Goal: Task Accomplishment & Management: Manage account settings

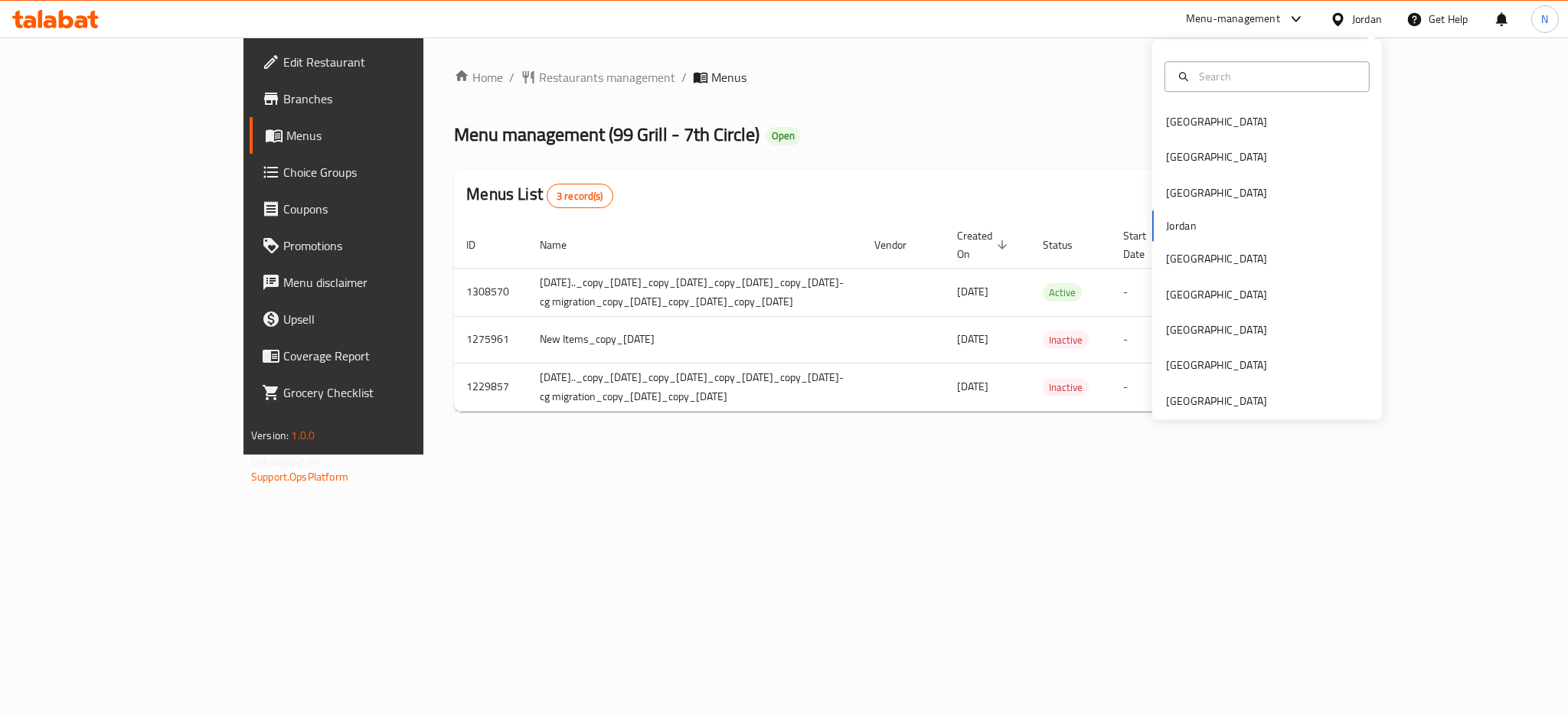
click at [1176, 251] on div "Kuwait" at bounding box center [1216, 259] width 101 height 17
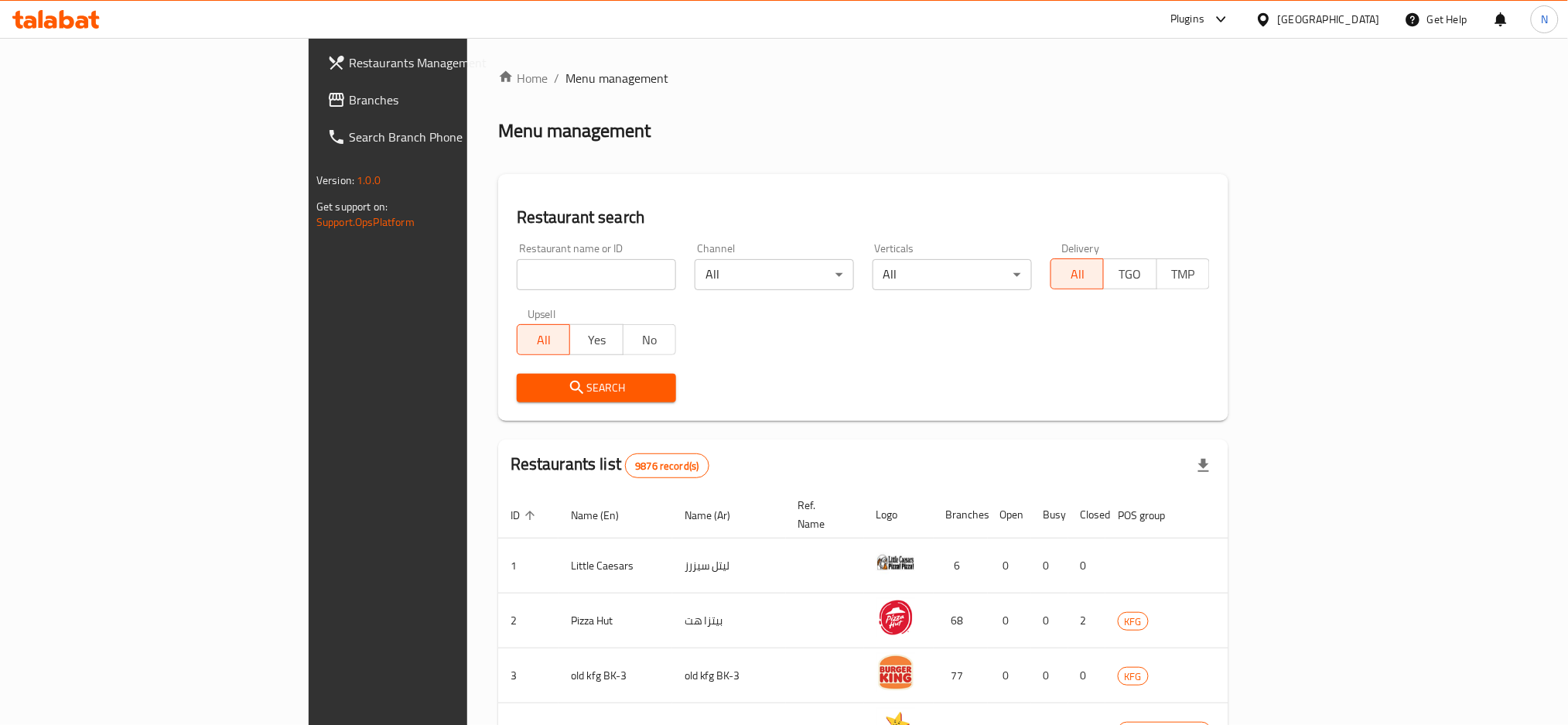
click at [349, 104] on span "Branches" at bounding box center [453, 100] width 210 height 19
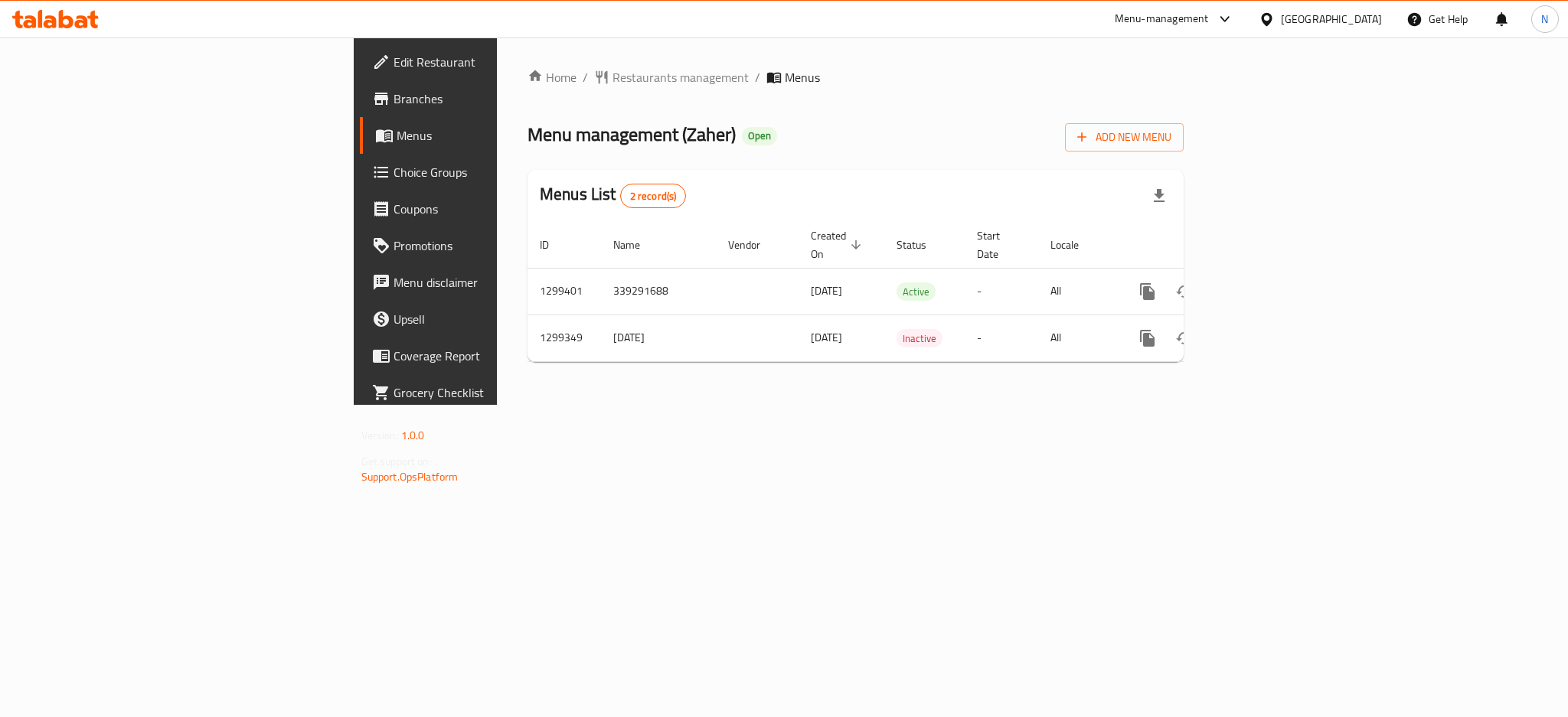
click at [1355, 26] on div "Kuwait" at bounding box center [1331, 19] width 101 height 17
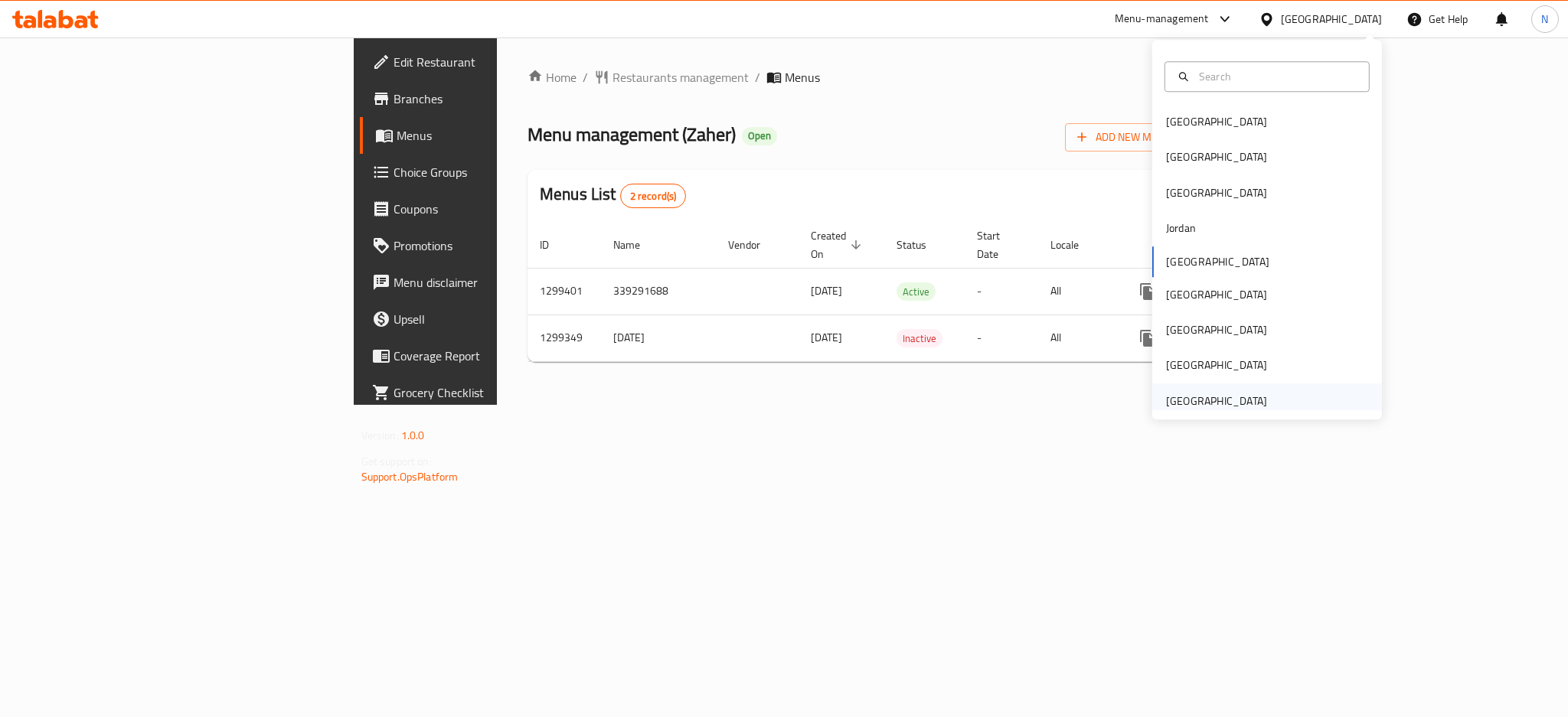
click at [1166, 398] on div "United Arab Emirates" at bounding box center [1216, 401] width 101 height 17
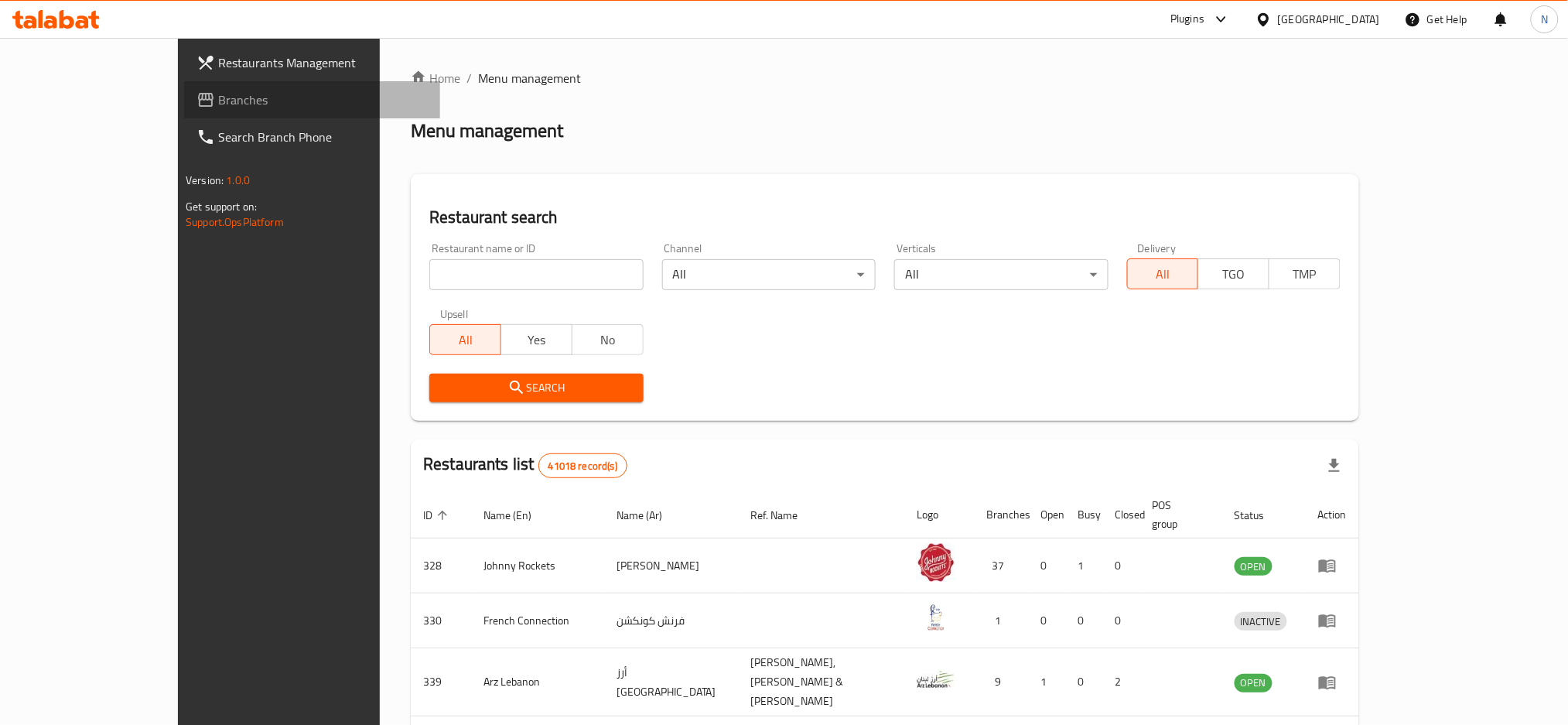
click at [218, 91] on span "Branches" at bounding box center [323, 100] width 210 height 19
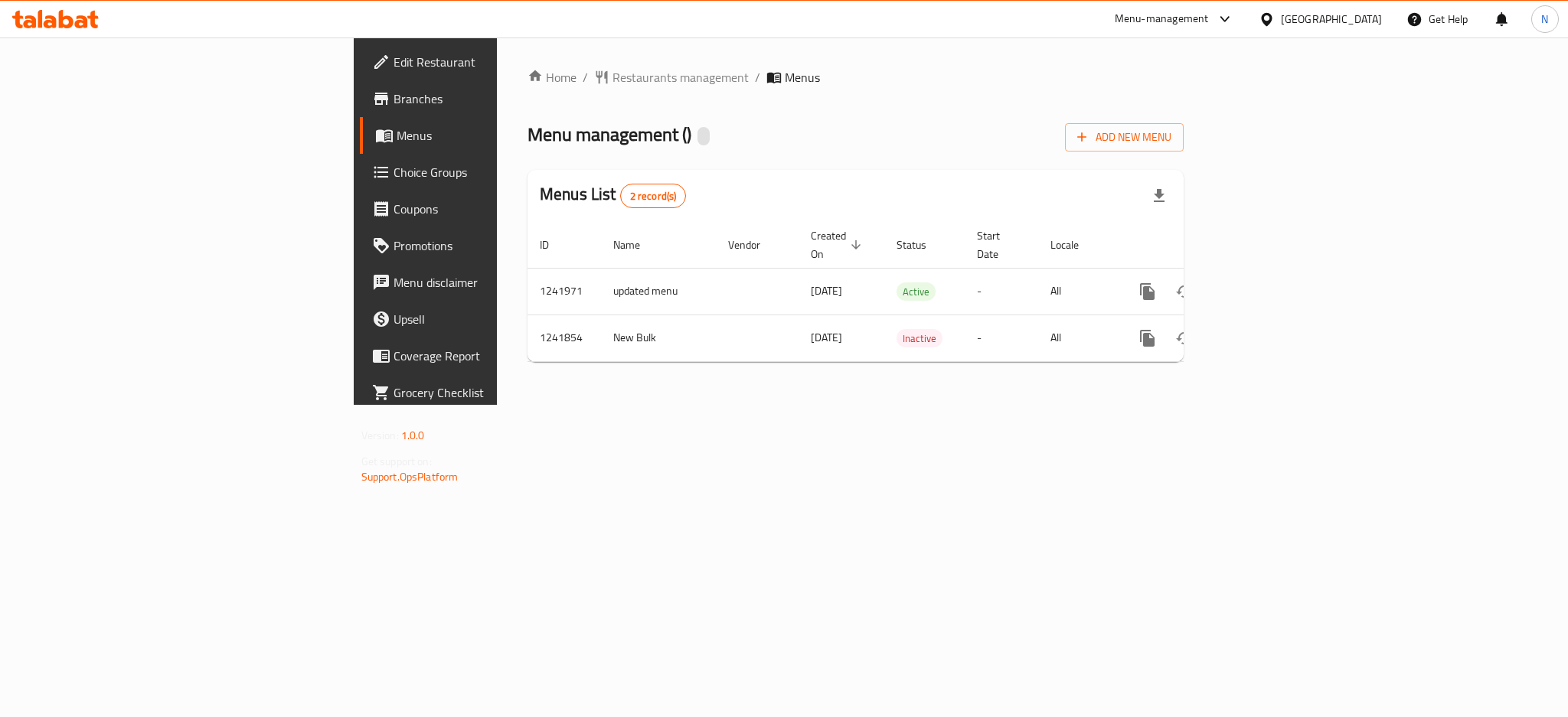
click at [360, 50] on link "Edit Restaurant" at bounding box center [487, 63] width 256 height 37
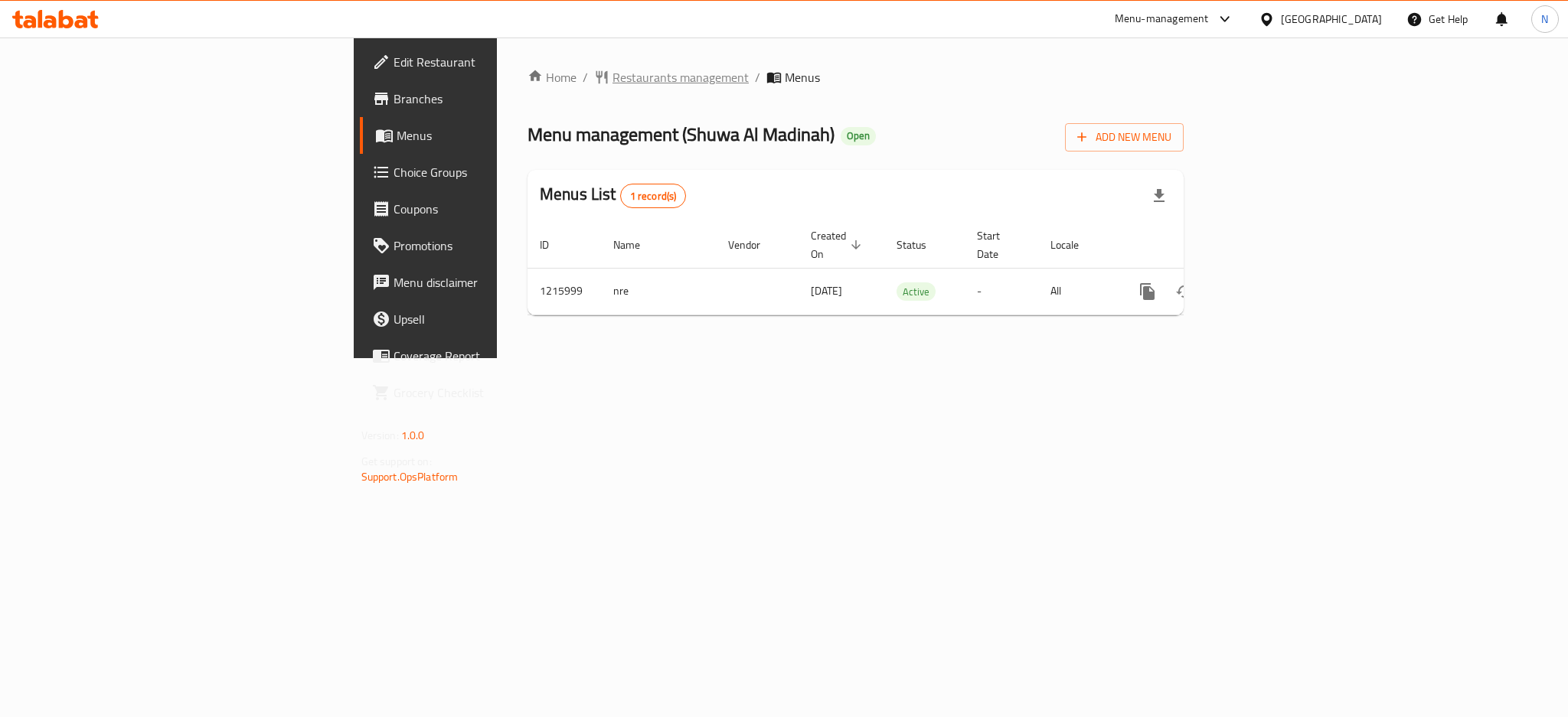
click at [612, 77] on span "Restaurants management" at bounding box center [680, 77] width 136 height 19
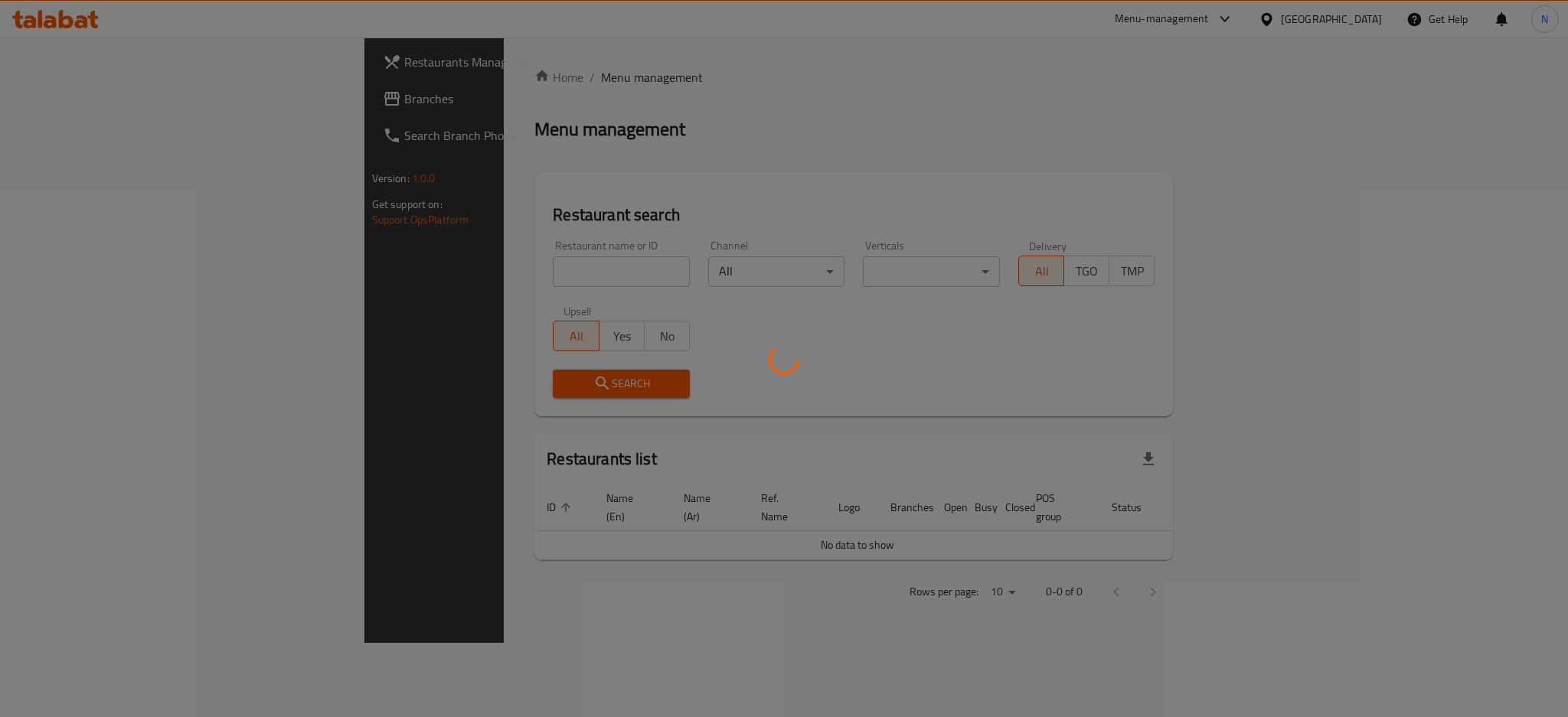
click at [117, 95] on div at bounding box center [784, 358] width 1568 height 717
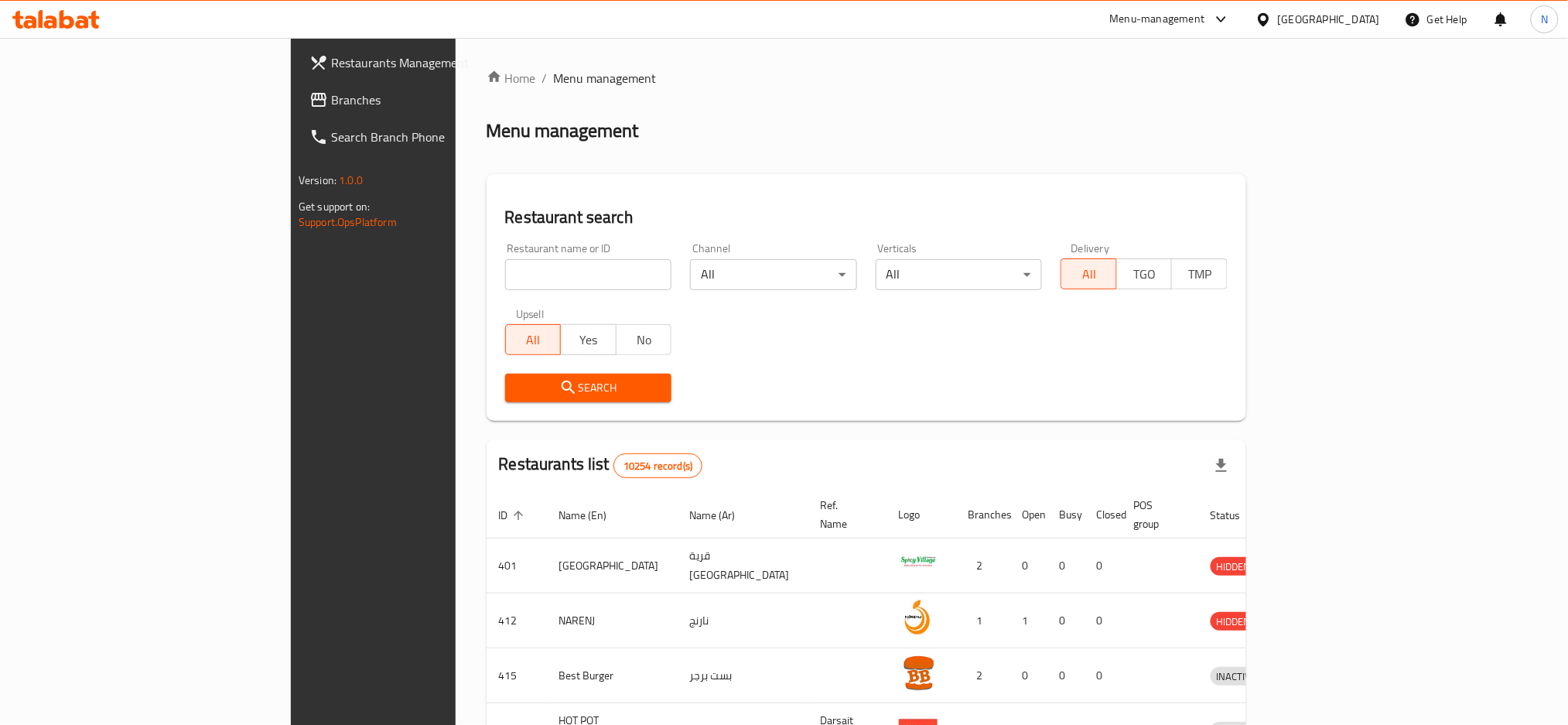
click at [331, 103] on span "Branches" at bounding box center [435, 100] width 210 height 19
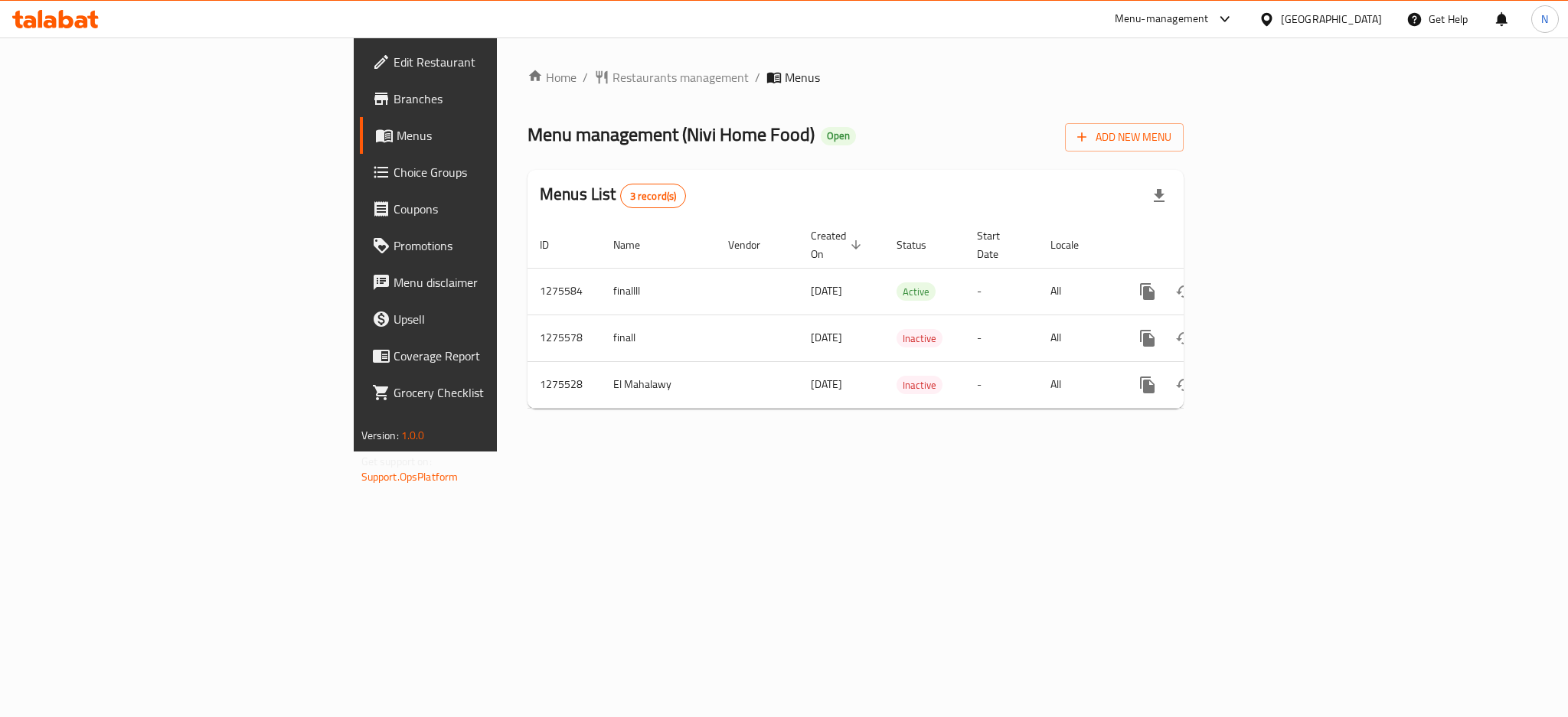
click at [1361, 18] on div "[GEOGRAPHIC_DATA]" at bounding box center [1331, 19] width 101 height 17
click at [1169, 393] on div "[GEOGRAPHIC_DATA]" at bounding box center [1216, 401] width 101 height 17
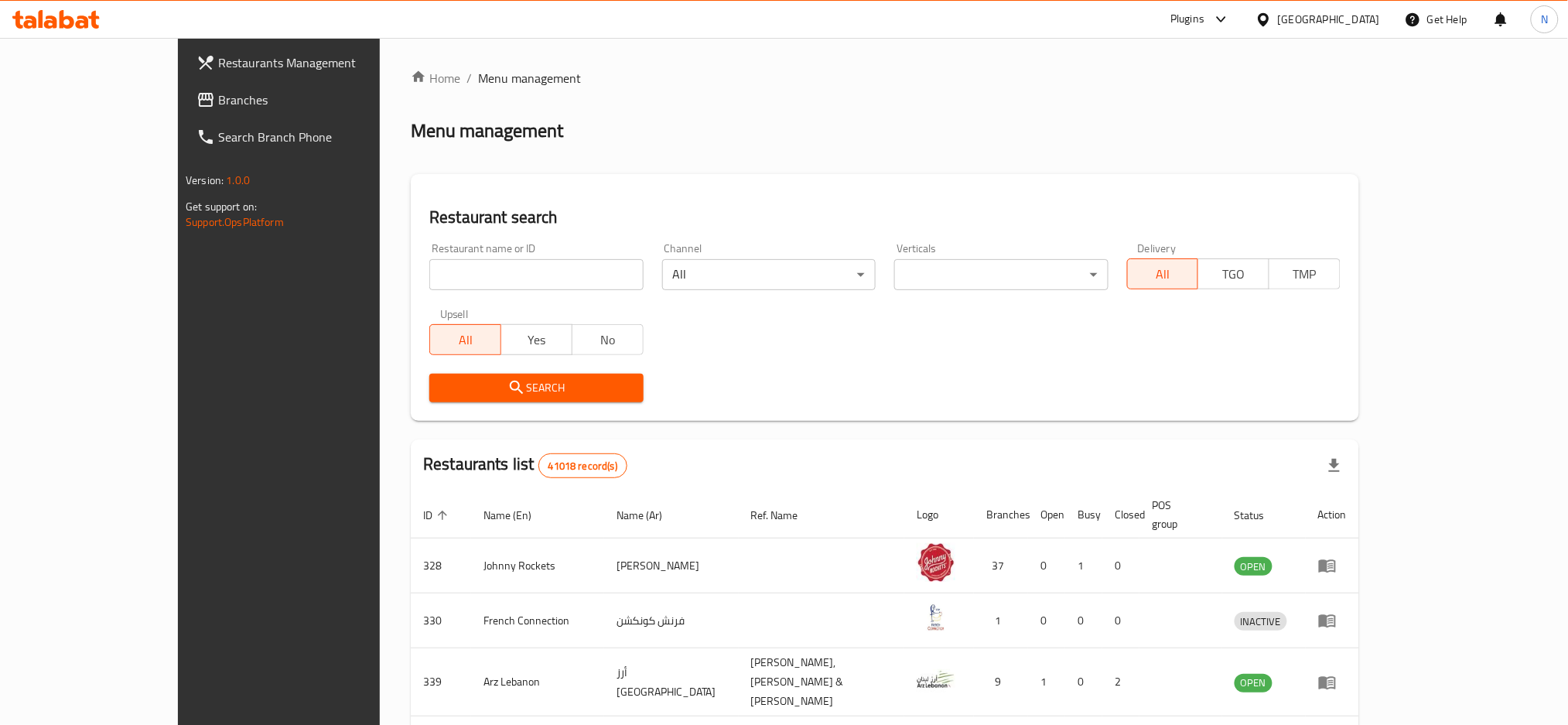
click at [218, 100] on span "Branches" at bounding box center [323, 100] width 210 height 19
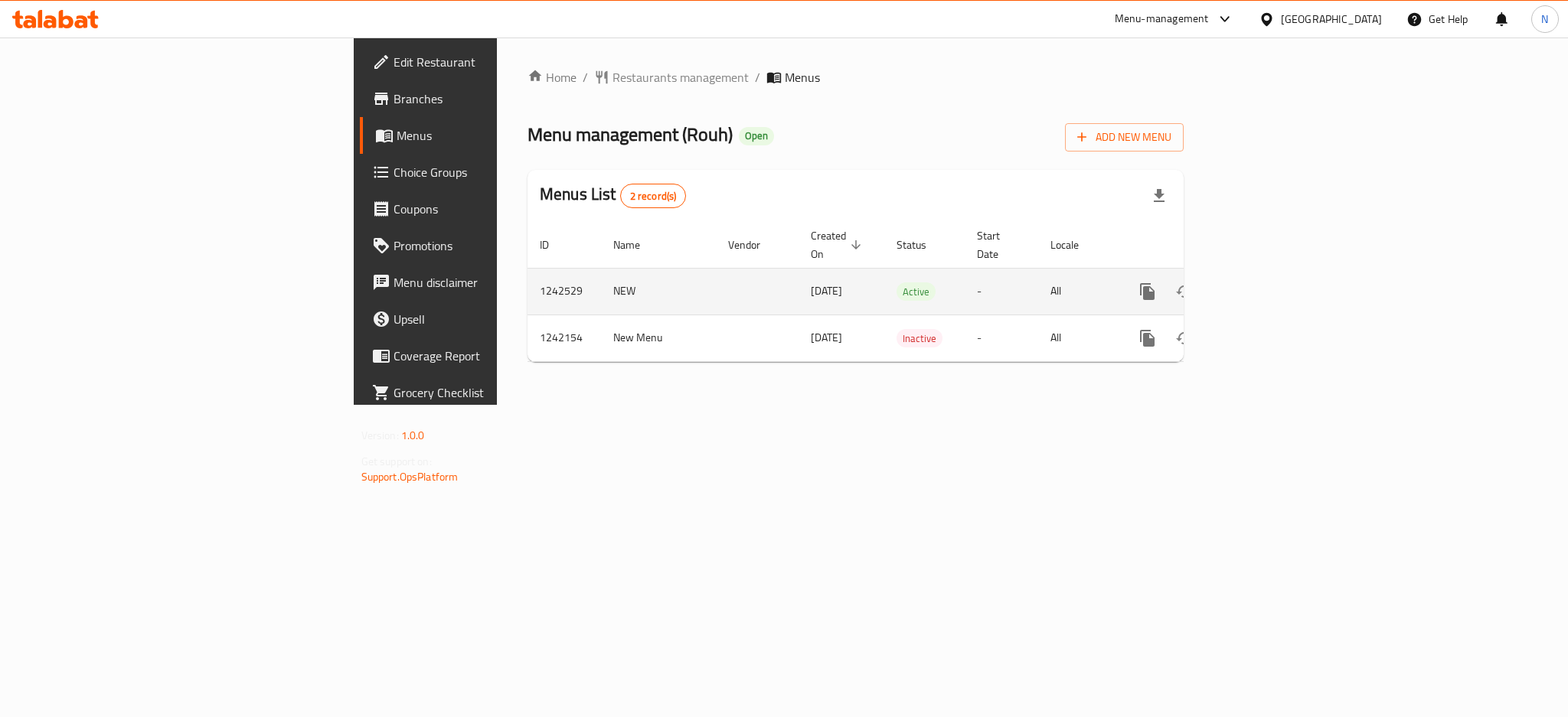
click at [1267, 282] on icon "enhanced table" at bounding box center [1258, 292] width 19 height 19
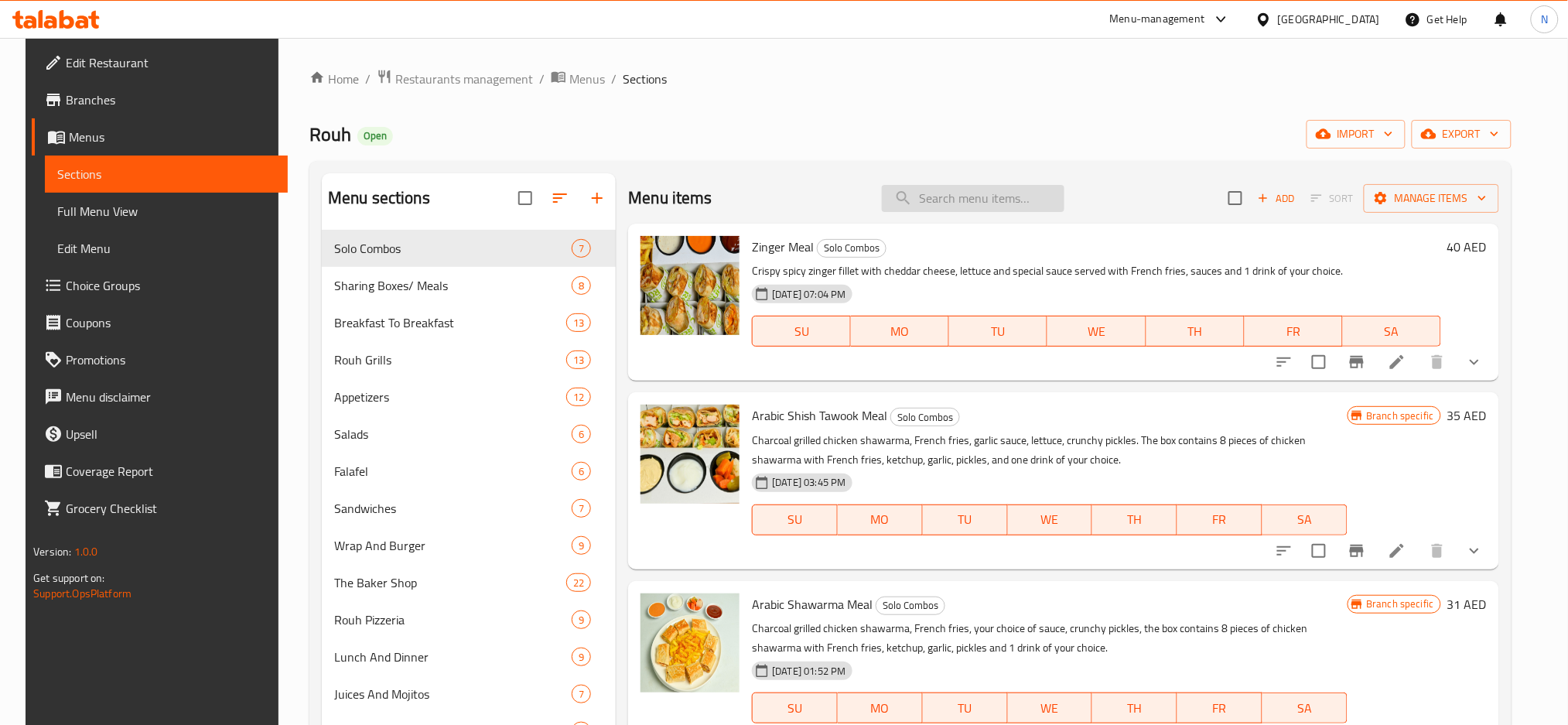
click at [929, 190] on input "search" at bounding box center [973, 198] width 183 height 27
paste input "Kofta"
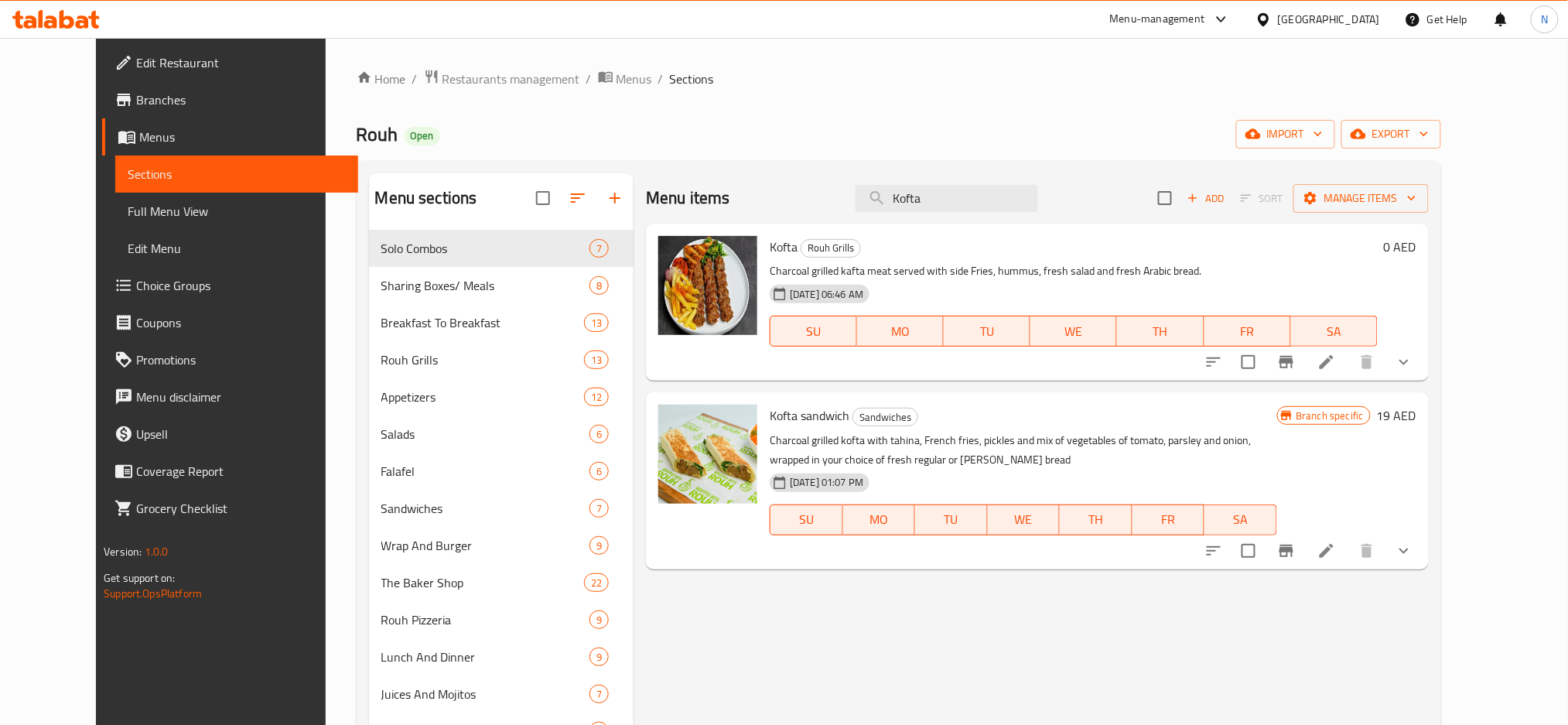
type input "Kofta"
click at [1348, 357] on li at bounding box center [1327, 362] width 44 height 28
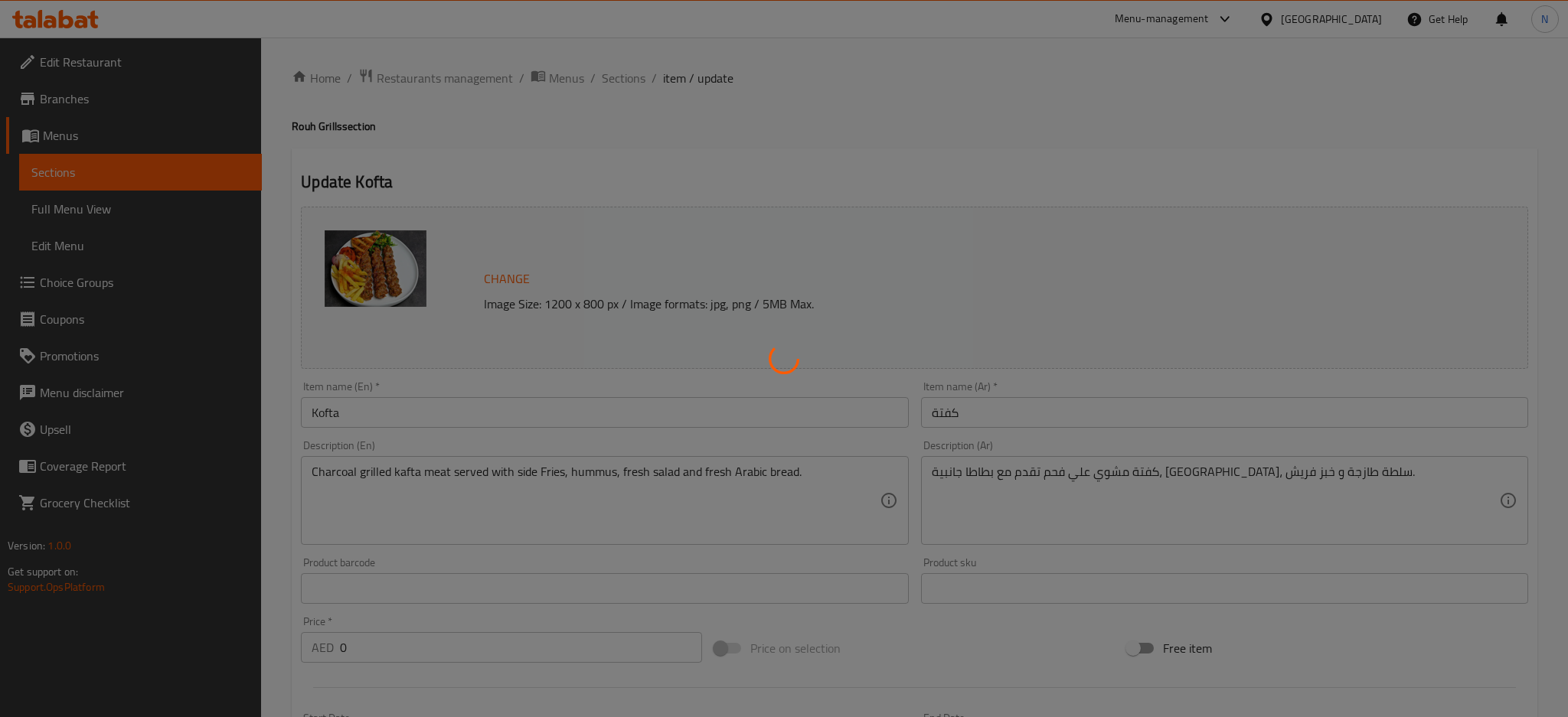
type input "إضافات:"
type input "0"
type input "9"
type input "إضافات:"
type input "0"
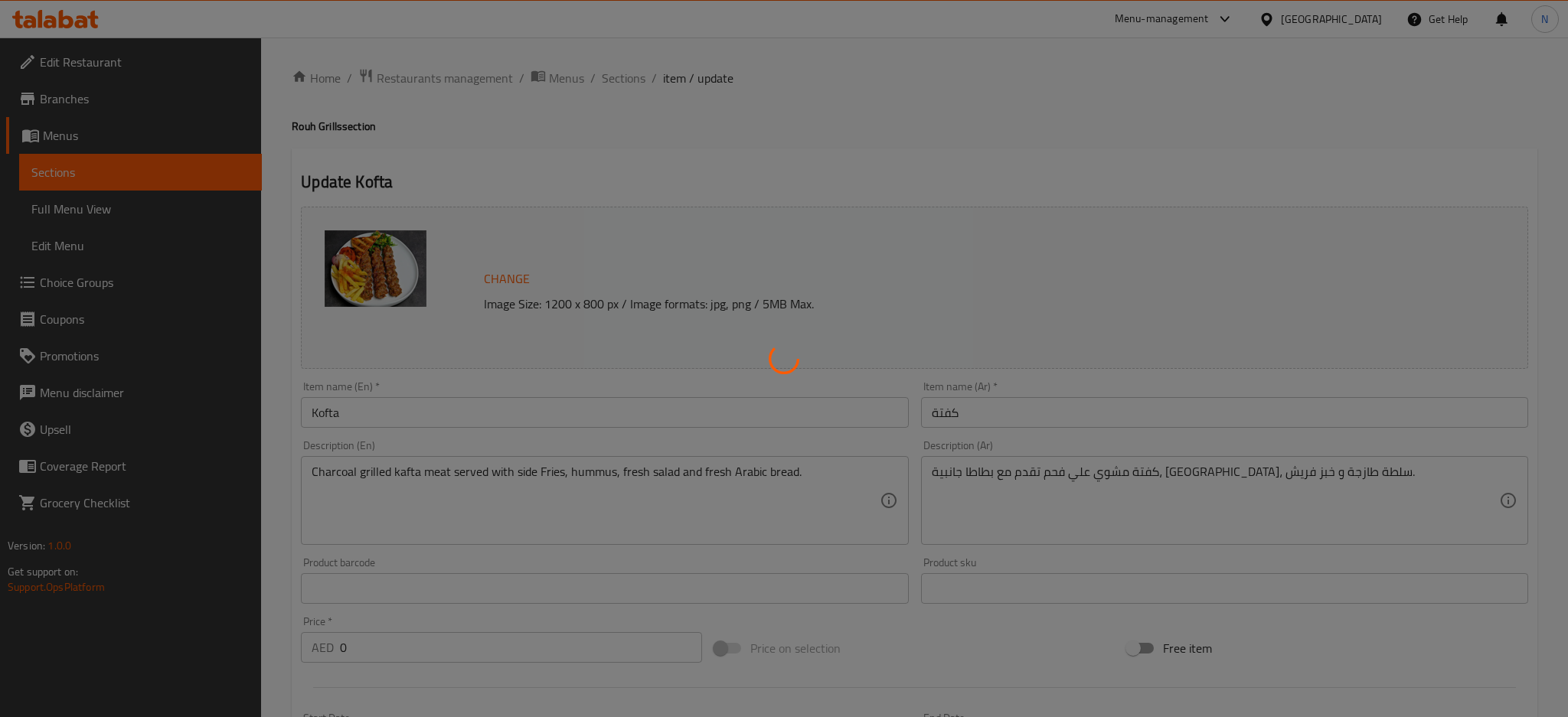
type input "9"
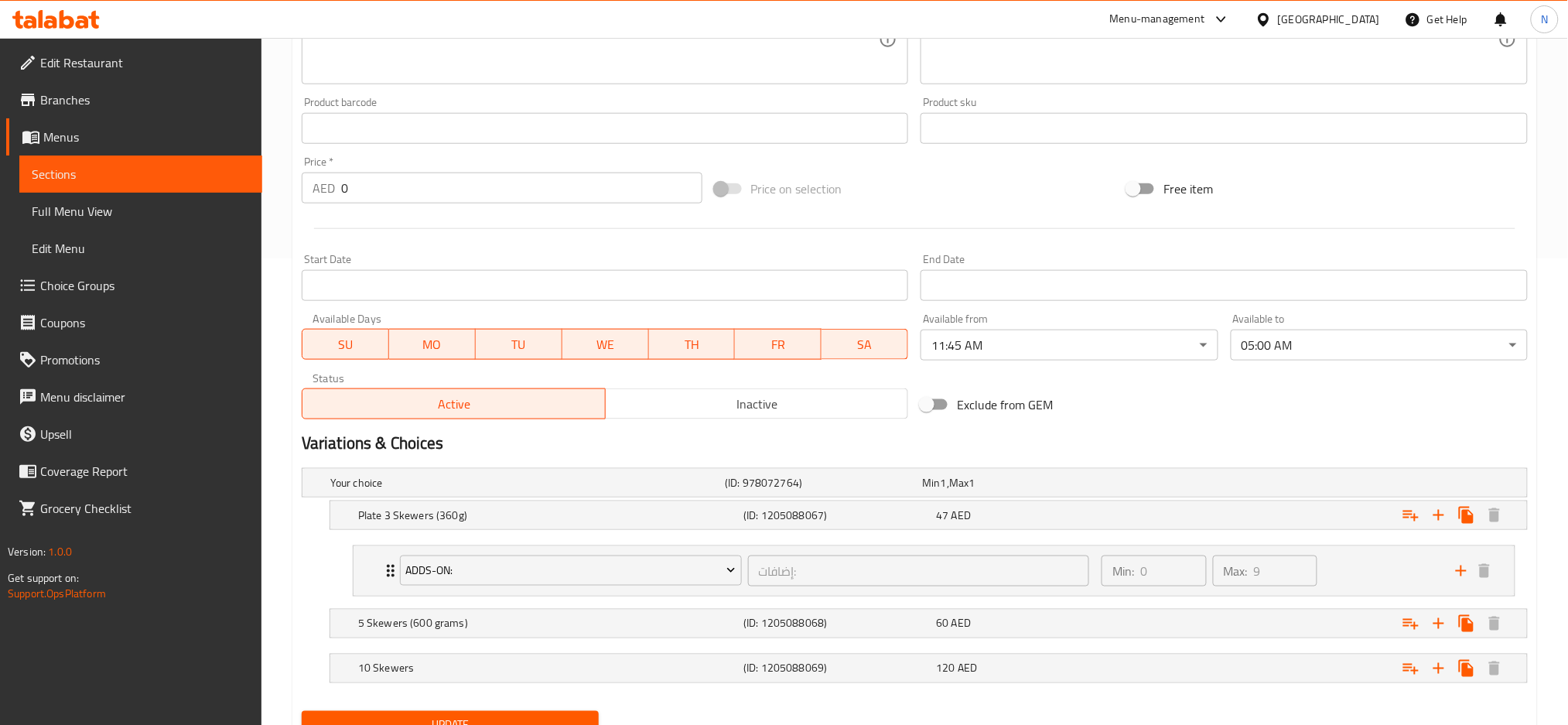
scroll to position [534, 0]
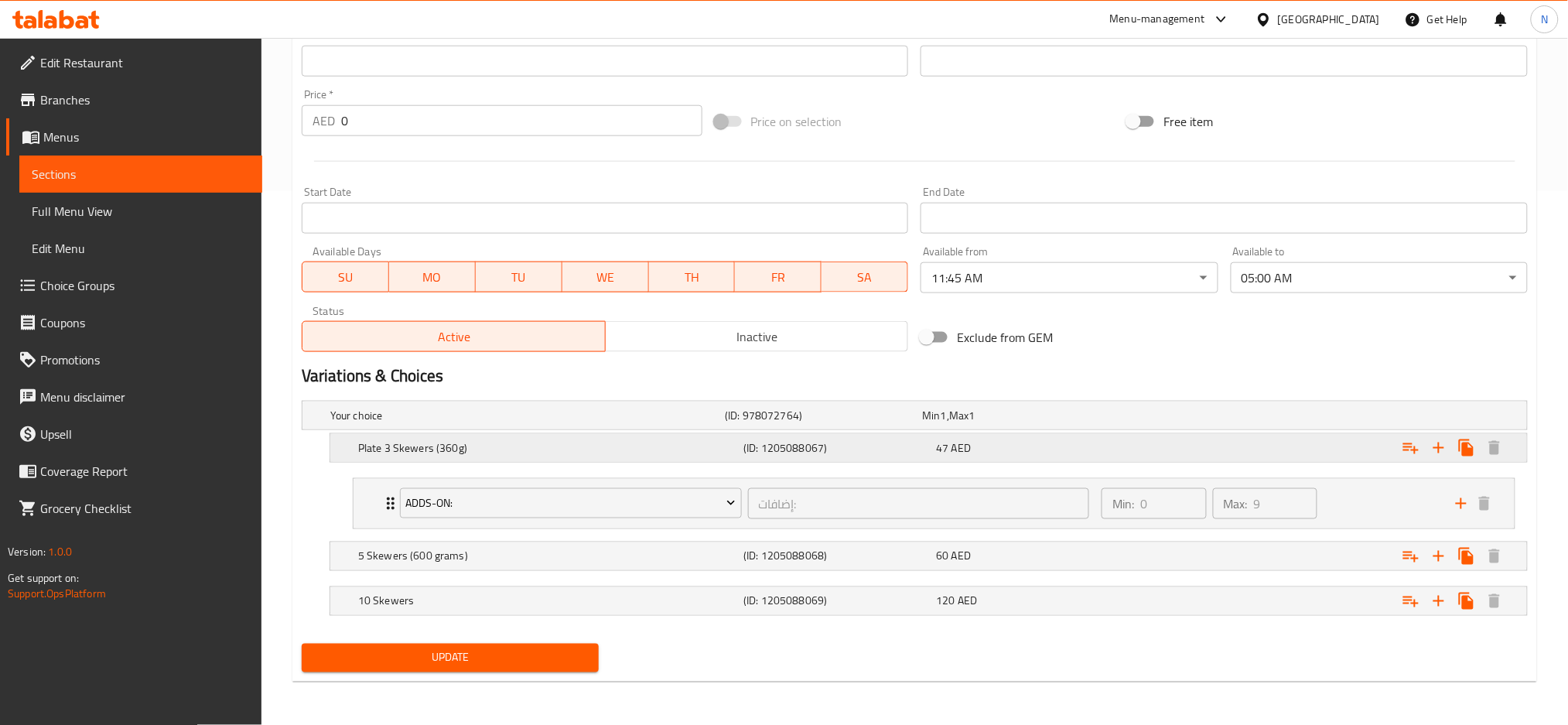
click at [916, 423] on h5 "(ID: 1205088067)" at bounding box center [820, 416] width 191 height 16
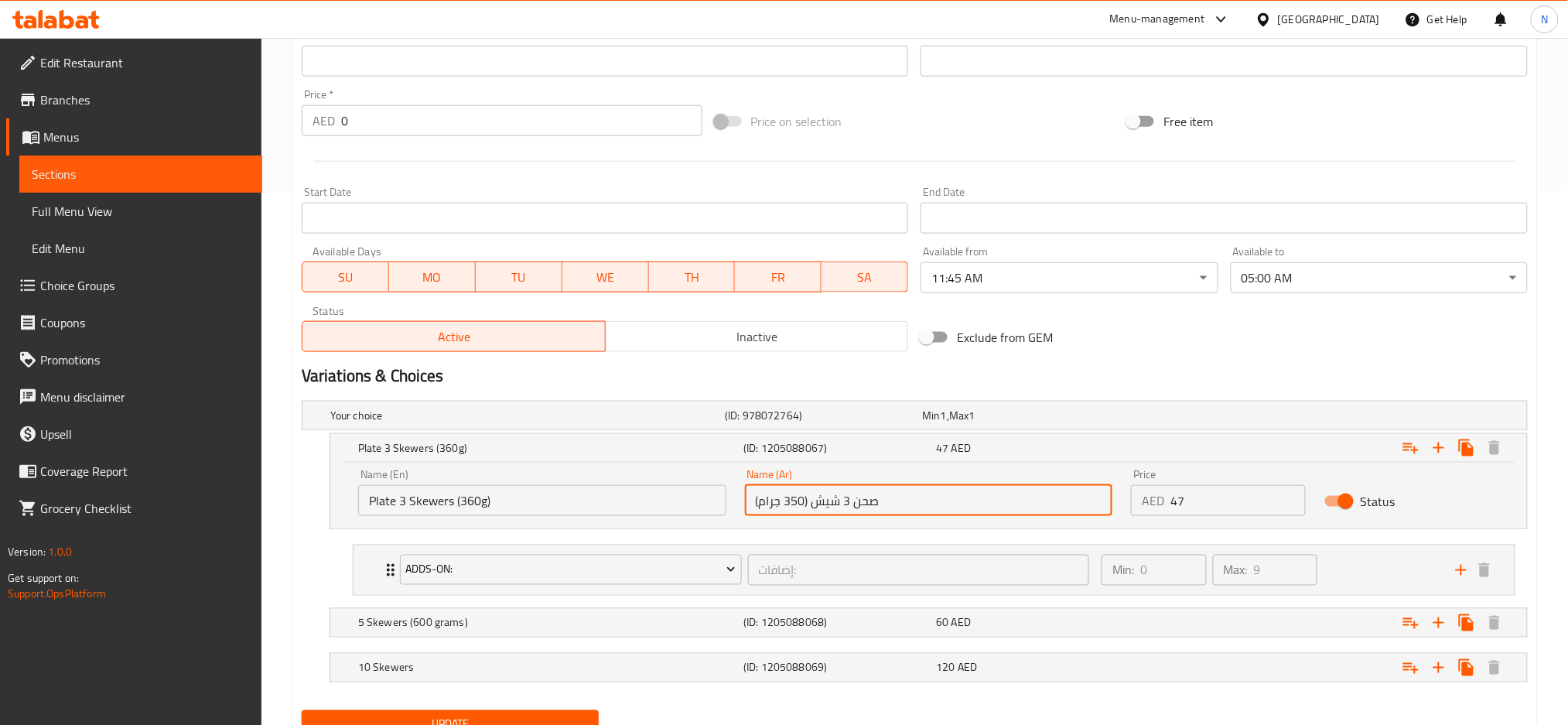
drag, startPoint x: 796, startPoint y: 505, endPoint x: 788, endPoint y: 496, distance: 12.0
click at [788, 496] on input "صحن 3 شيش (350 جرام)" at bounding box center [929, 501] width 368 height 31
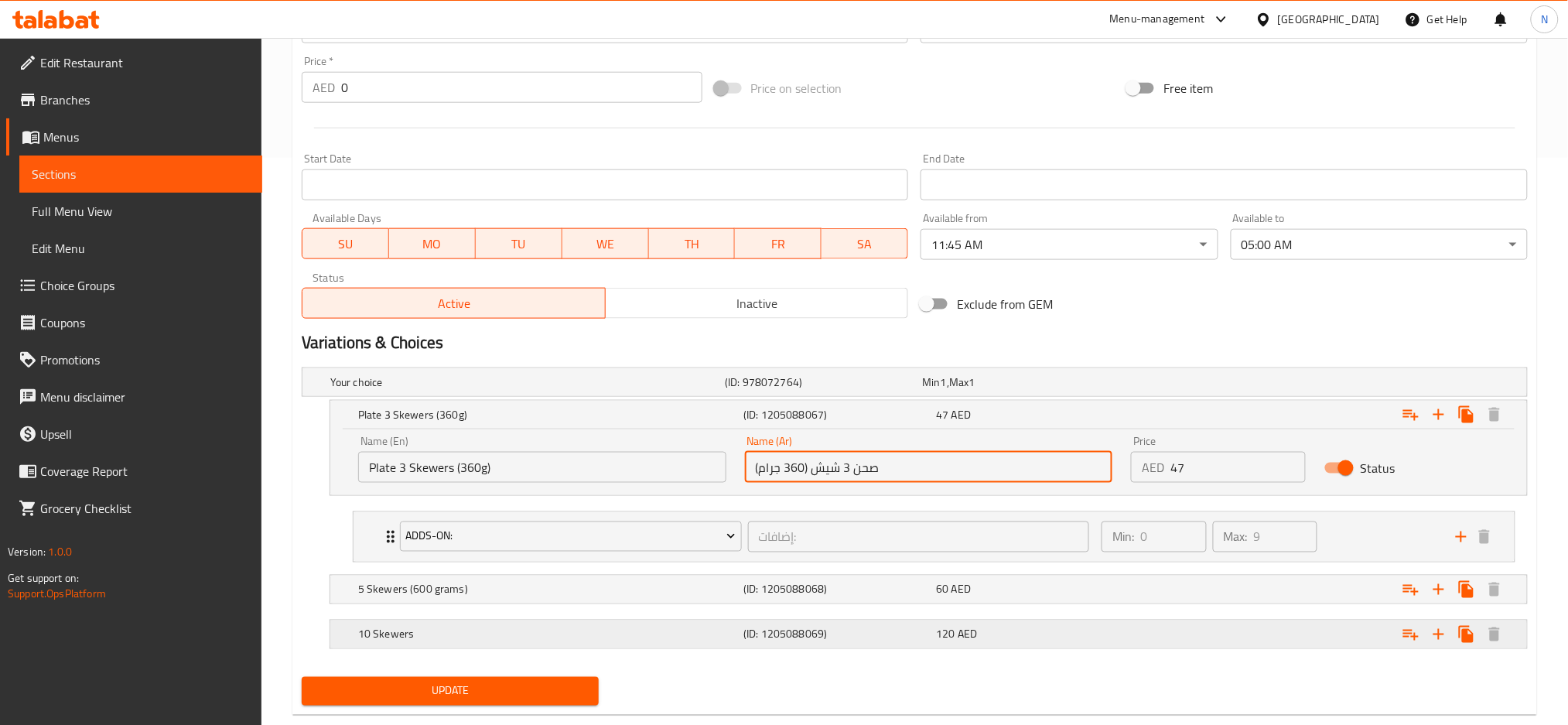
scroll to position [600, 0]
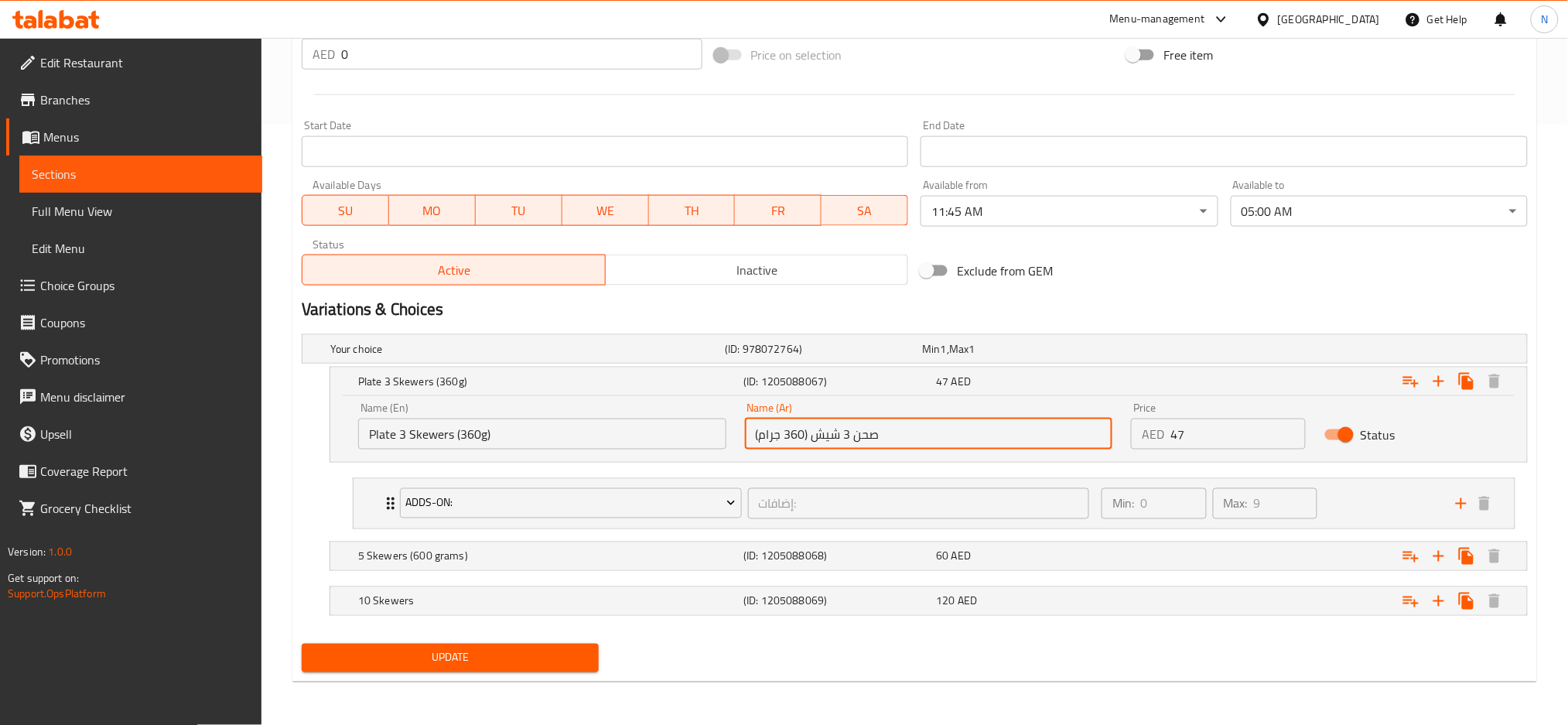
type input "صحن 3 شيش (360 جرام)"
click at [555, 656] on span "Update" at bounding box center [450, 658] width 272 height 20
